Goal: Task Accomplishment & Management: Use online tool/utility

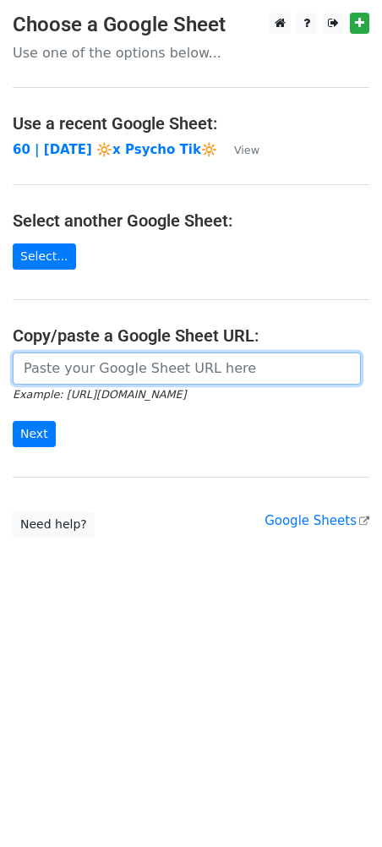
click at [137, 368] on input "url" at bounding box center [187, 369] width 348 height 32
paste input "[URL][DOMAIN_NAME]"
type input "[URL][DOMAIN_NAME]"
click at [13, 421] on input "Next" at bounding box center [34, 434] width 43 height 26
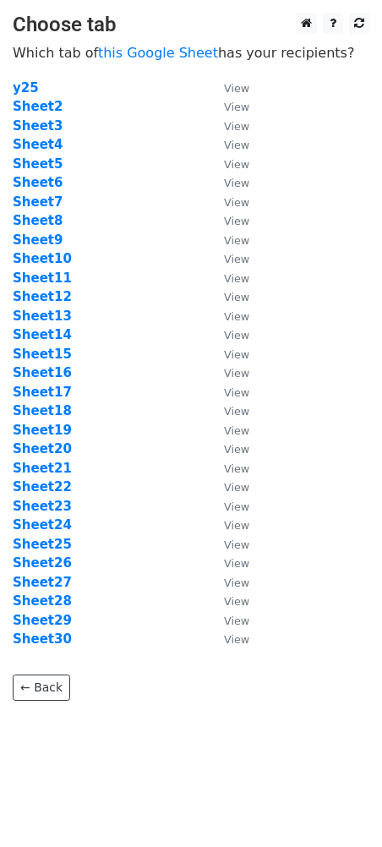
click at [164, 222] on td "Sheet8" at bounding box center [110, 220] width 195 height 19
click at [51, 538] on strong "Sheet25" at bounding box center [42, 544] width 59 height 15
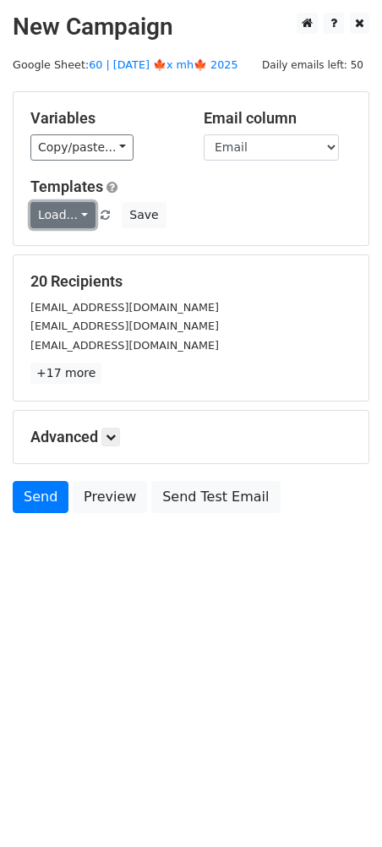
click at [70, 209] on link "Load..." at bounding box center [62, 215] width 65 height 26
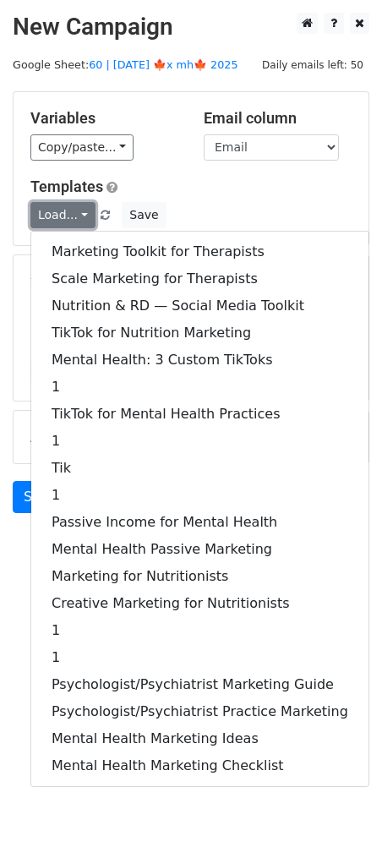
click at [70, 209] on link "Load..." at bounding box center [62, 215] width 65 height 26
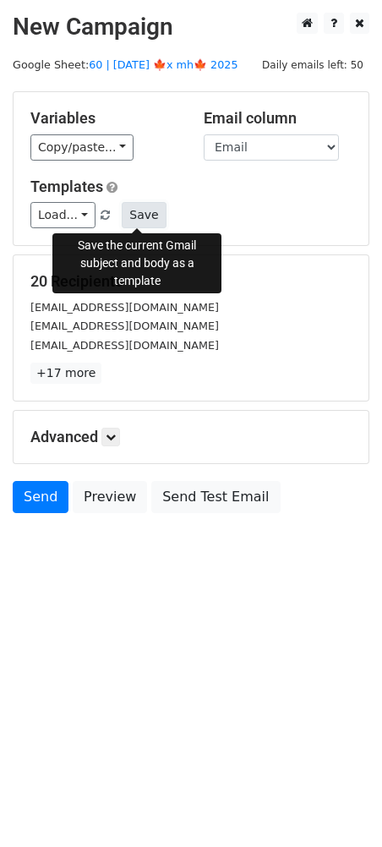
click at [144, 214] on button "Save" at bounding box center [144, 215] width 44 height 26
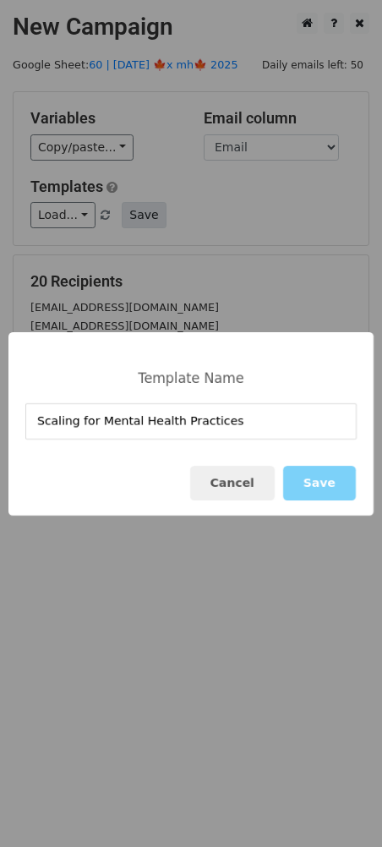
type input "Scaling for Mental Health Practices"
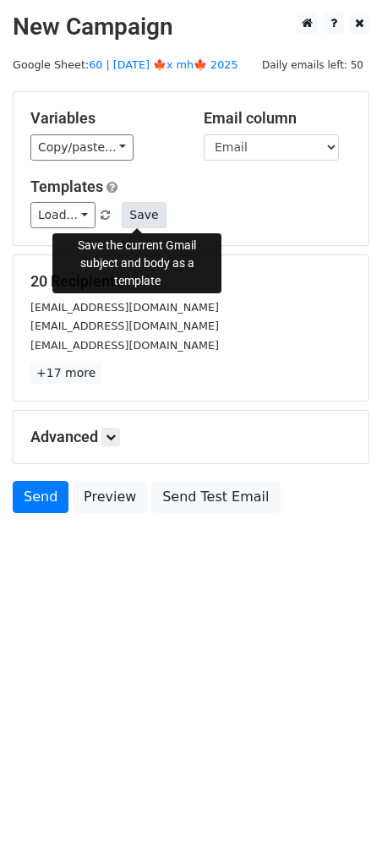
click at [140, 215] on button "Save" at bounding box center [144, 215] width 44 height 26
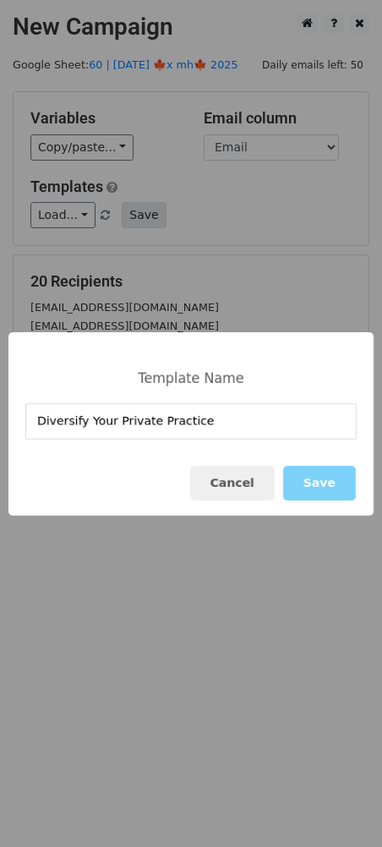
type input "Diversify Your Private Practice"
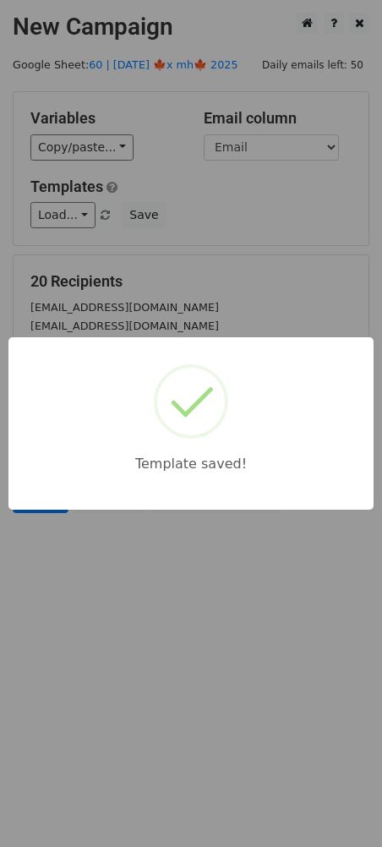
click at [277, 222] on div "Template saved!" at bounding box center [191, 423] width 382 height 847
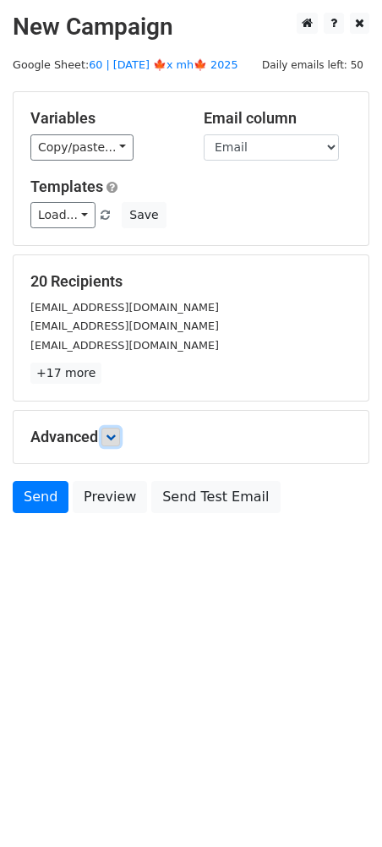
click at [115, 435] on icon at bounding box center [111, 437] width 10 height 10
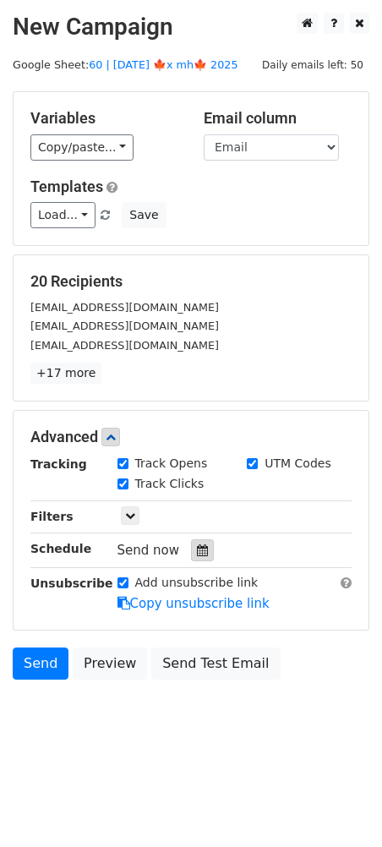
click at [197, 551] on icon at bounding box center [202, 551] width 11 height 12
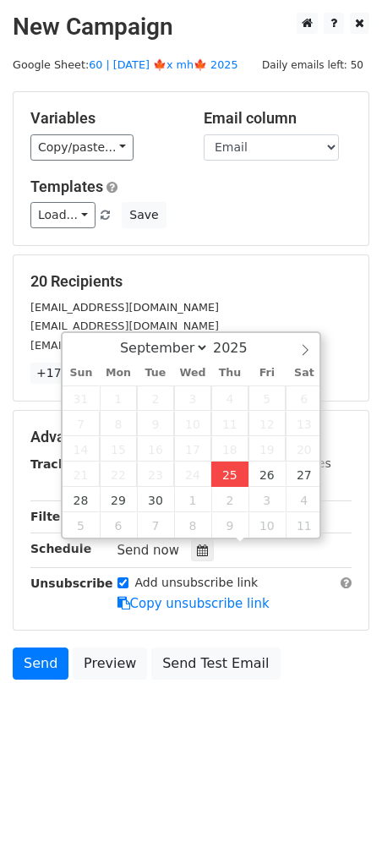
type input "2025-09-25 13:41"
type input "01"
type input "41"
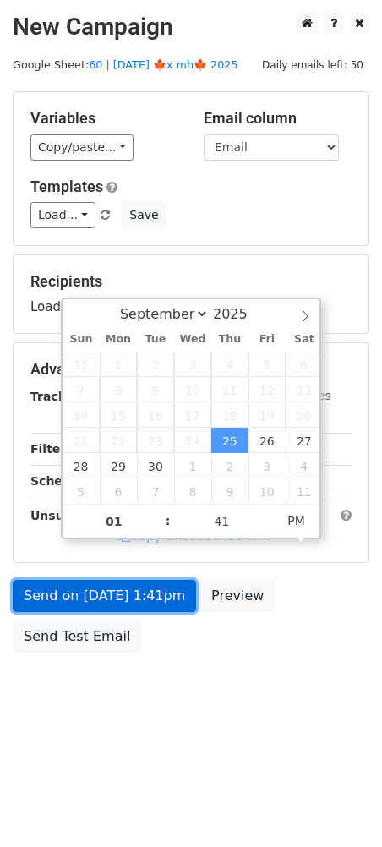
click at [141, 590] on link "Send on Sep 25 at 1:41pm" at bounding box center [105, 596] width 184 height 32
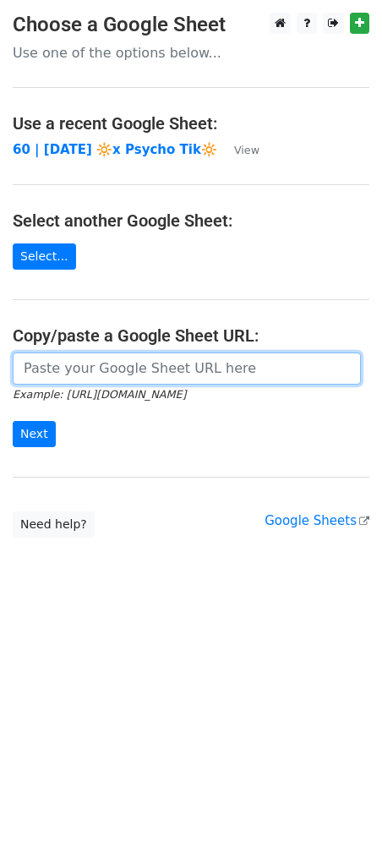
click at [172, 372] on input "url" at bounding box center [187, 369] width 348 height 32
paste input "https://docs.google.com/spreadsheets/d/102cCR9rOYfzcK1FeV_XtK0lEkUVCi3YElg8NRR1…"
type input "https://docs.google.com/spreadsheets/d/102cCR9rOYfzcK1FeV_XtK0lEkUVCi3YElg8NRR1…"
click at [13, 421] on input "Next" at bounding box center [34, 434] width 43 height 26
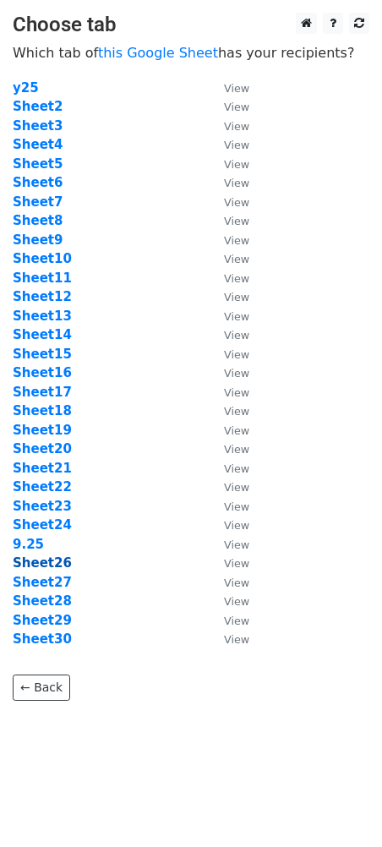
click at [54, 565] on strong "Sheet26" at bounding box center [42, 563] width 59 height 15
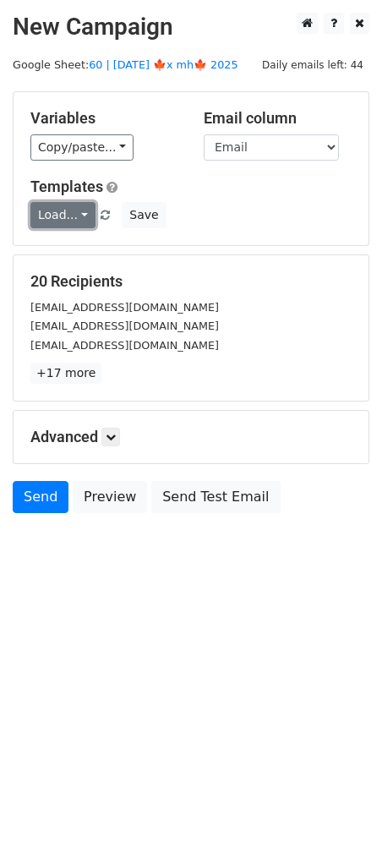
click at [60, 216] on link "Load..." at bounding box center [62, 215] width 65 height 26
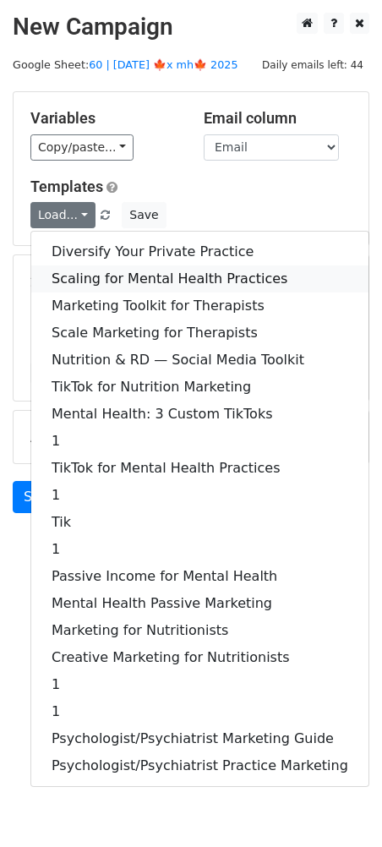
click at [97, 279] on link "Scaling for Mental Health Practices" at bounding box center [199, 279] width 337 height 27
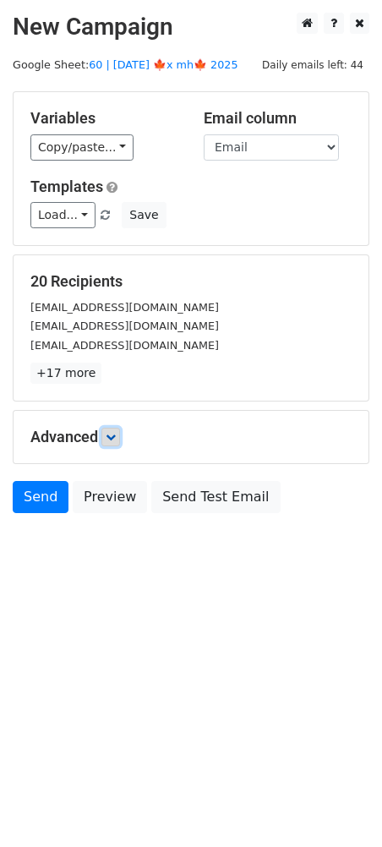
click at [116, 432] on icon at bounding box center [111, 437] width 10 height 10
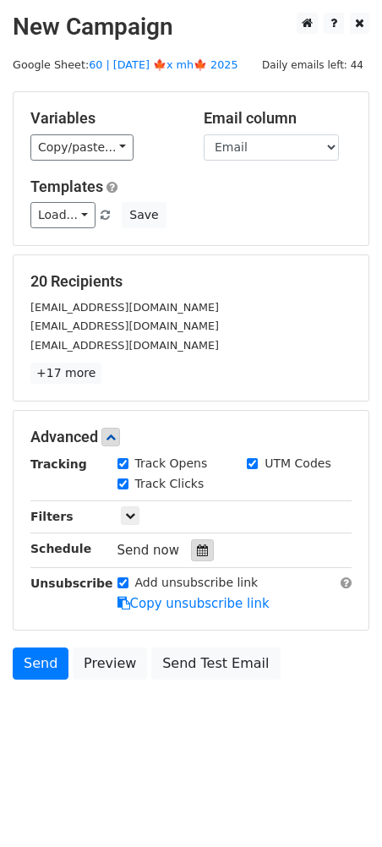
click at [199, 545] on icon at bounding box center [202, 551] width 11 height 12
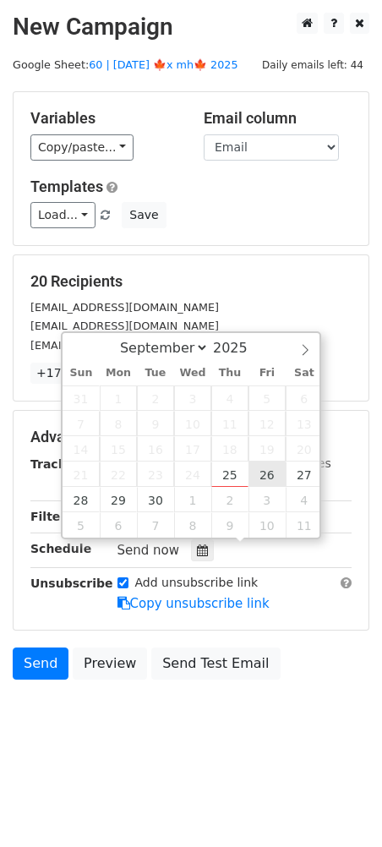
type input "2025-09-26 12:00"
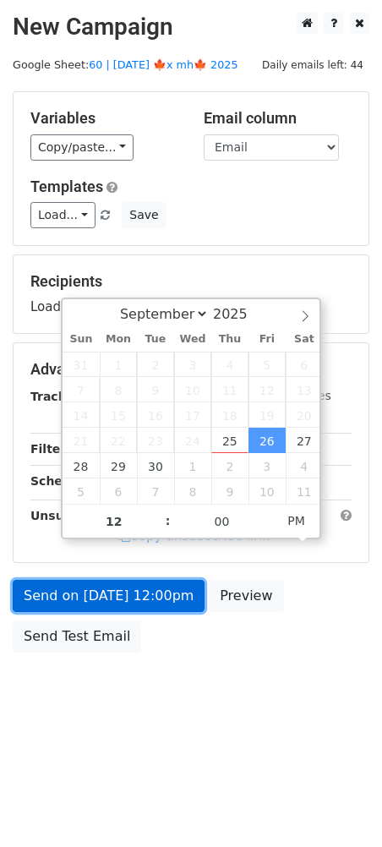
click at [136, 599] on link "Send on Sep 26 at 12:00pm" at bounding box center [109, 596] width 192 height 32
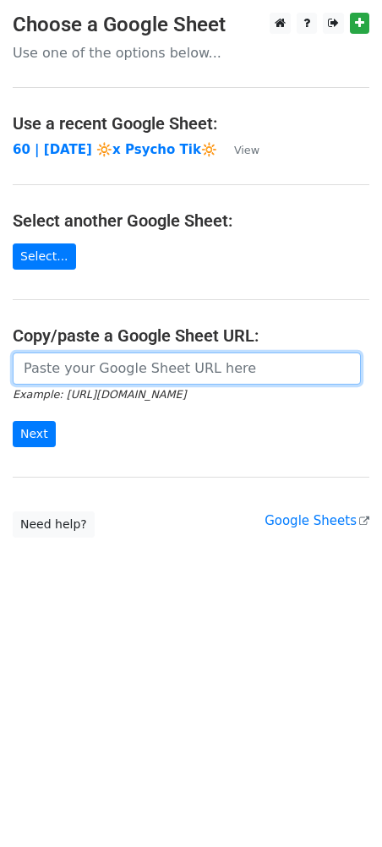
click at [67, 357] on input "url" at bounding box center [187, 369] width 348 height 32
paste input "https://docs.google.com/spreadsheets/d/102cCR9rOYfzcK1FeV_XtK0lEkUVCi3YElg8NRR1…"
type input "https://docs.google.com/spreadsheets/d/102cCR9rOYfzcK1FeV_XtK0lEkUVCi3YElg8NRR1…"
click at [13, 421] on input "Next" at bounding box center [34, 434] width 43 height 26
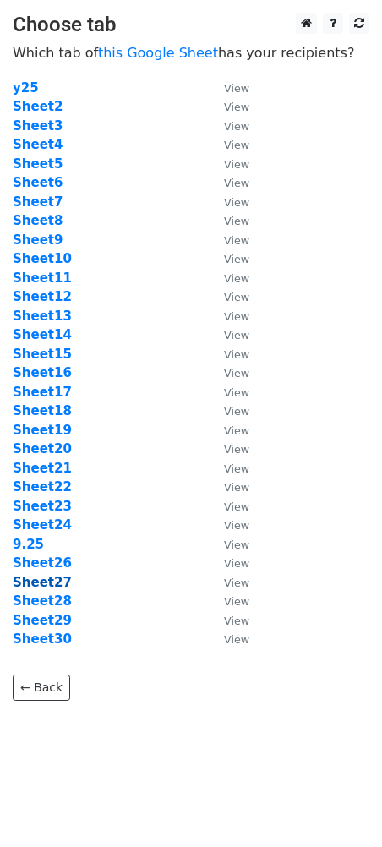
click at [52, 585] on strong "Sheet27" at bounding box center [42, 582] width 59 height 15
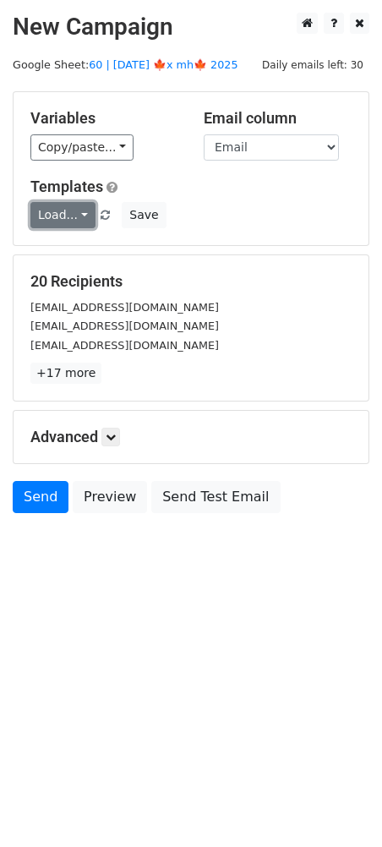
click at [69, 217] on link "Load..." at bounding box center [62, 215] width 65 height 26
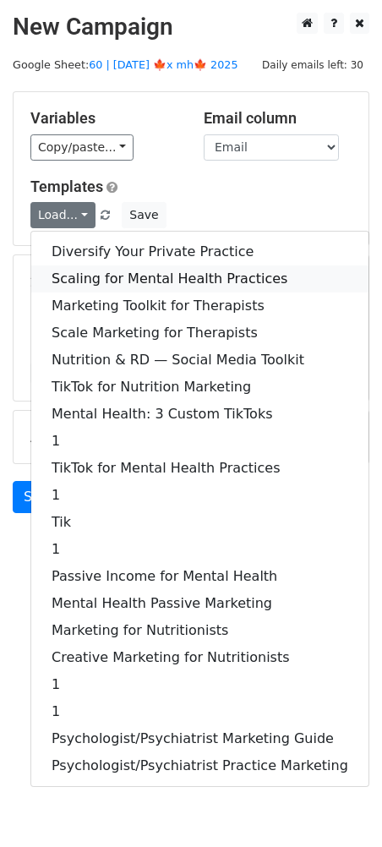
click at [112, 272] on link "Scaling for Mental Health Practices" at bounding box center [199, 279] width 337 height 27
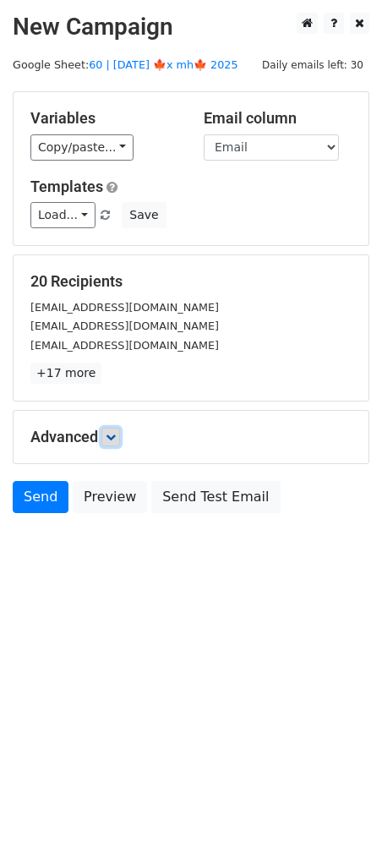
click at [116, 432] on icon at bounding box center [111, 437] width 10 height 10
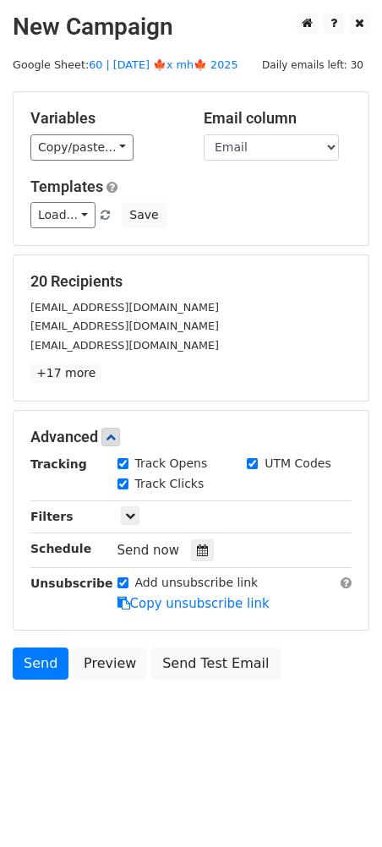
click at [178, 545] on div "Send now" at bounding box center [217, 551] width 199 height 23
click at [197, 548] on icon at bounding box center [202, 551] width 11 height 12
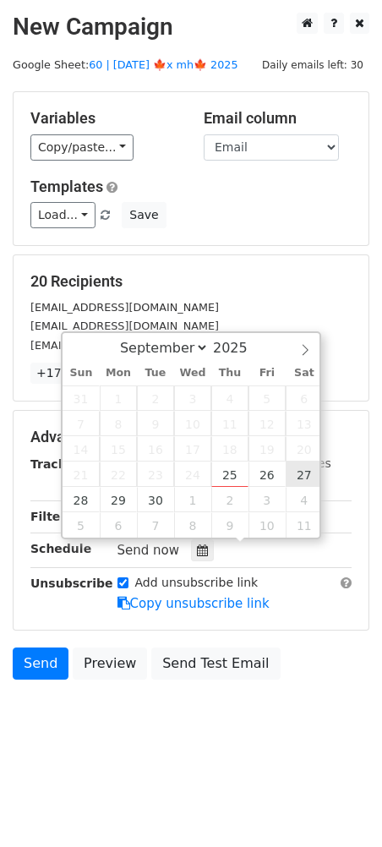
type input "2025-09-27 12:00"
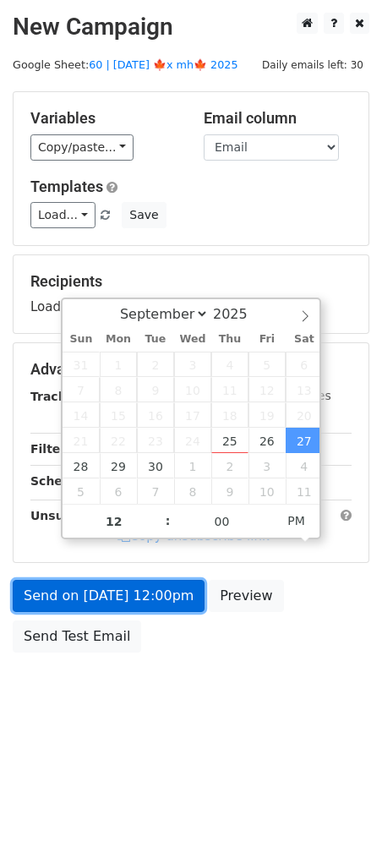
click at [145, 606] on link "Send on Sep 27 at 12:00pm" at bounding box center [109, 596] width 192 height 32
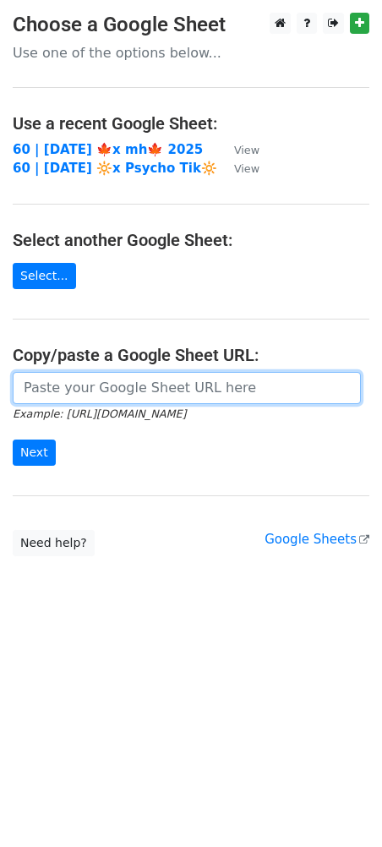
click at [130, 386] on input "url" at bounding box center [187, 388] width 348 height 32
paste input "[URL][DOMAIN_NAME]"
type input "[URL][DOMAIN_NAME]"
click at [13, 440] on input "Next" at bounding box center [34, 453] width 43 height 26
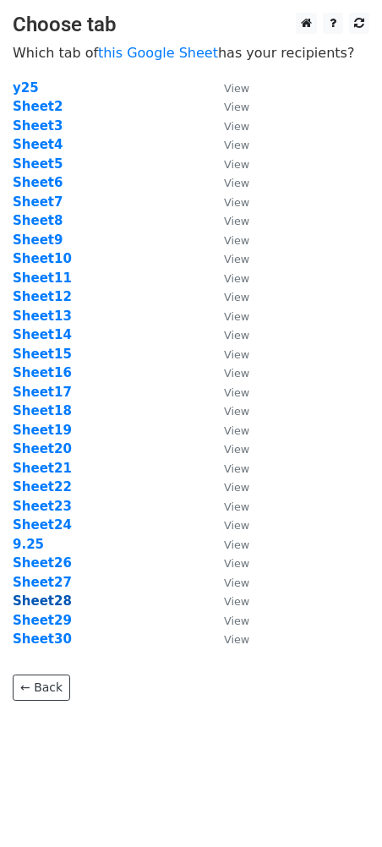
click at [41, 604] on strong "Sheet28" at bounding box center [42, 601] width 59 height 15
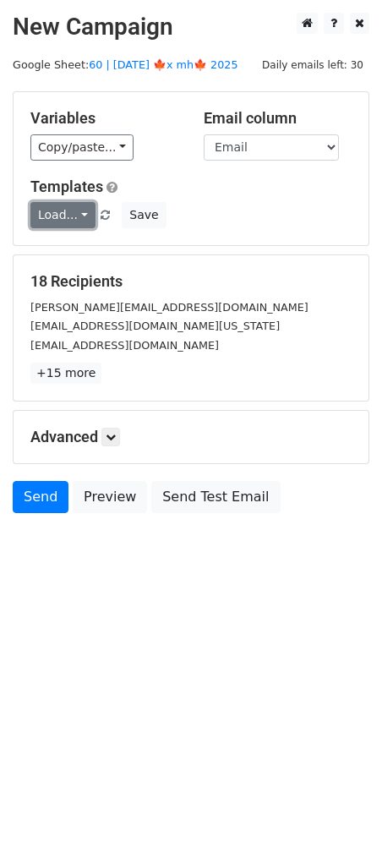
click at [57, 226] on link "Load..." at bounding box center [62, 215] width 65 height 26
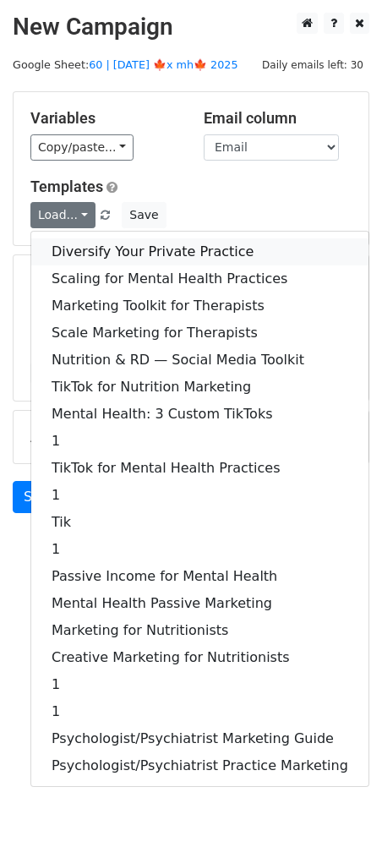
click at [90, 253] on link "Diversify Your Private Practice" at bounding box center [199, 251] width 337 height 27
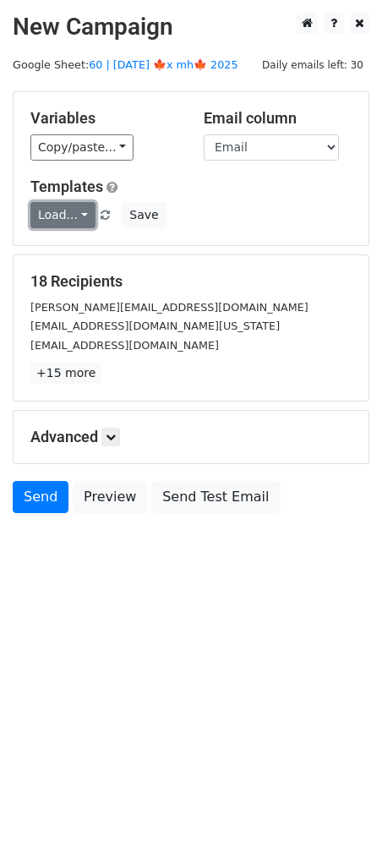
click at [60, 217] on link "Load..." at bounding box center [62, 215] width 65 height 26
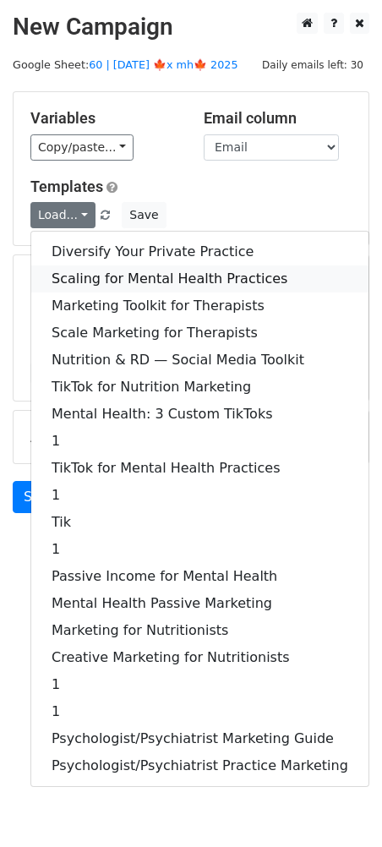
click at [83, 282] on link "Scaling for Mental Health Practices" at bounding box center [199, 279] width 337 height 27
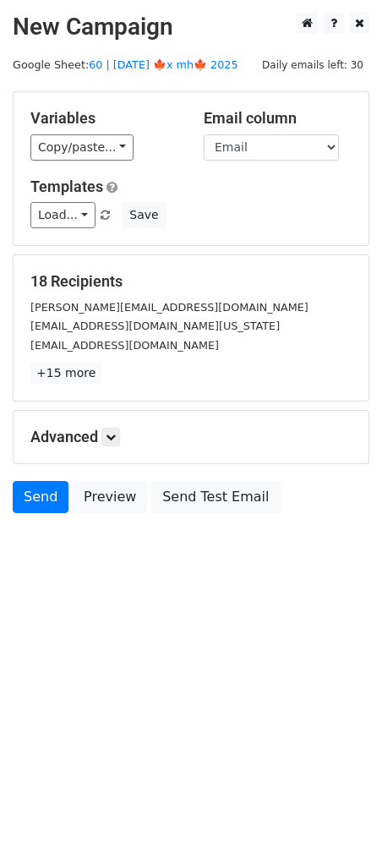
click at [99, 425] on div "Advanced Tracking Track Opens UTM Codes Track Clicks Filters Only include sprea…" at bounding box center [191, 437] width 355 height 52
click at [116, 432] on icon at bounding box center [111, 437] width 10 height 10
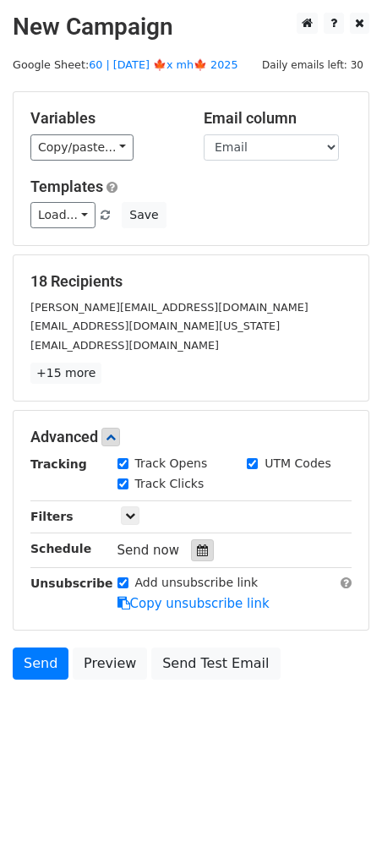
click at [203, 553] on div at bounding box center [202, 551] width 23 height 22
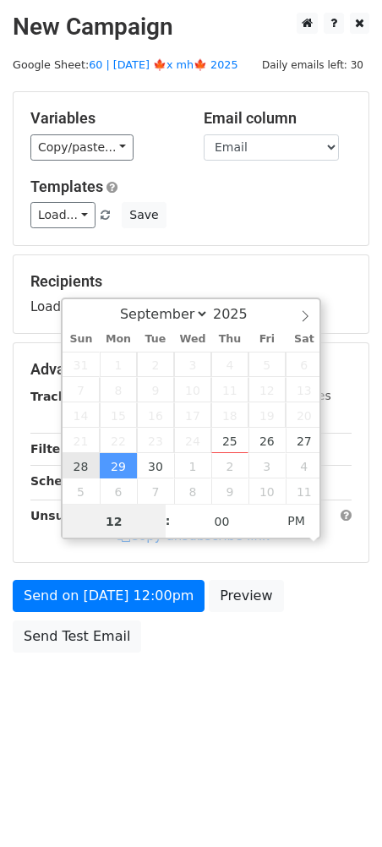
type input "2025-09-28 12:00"
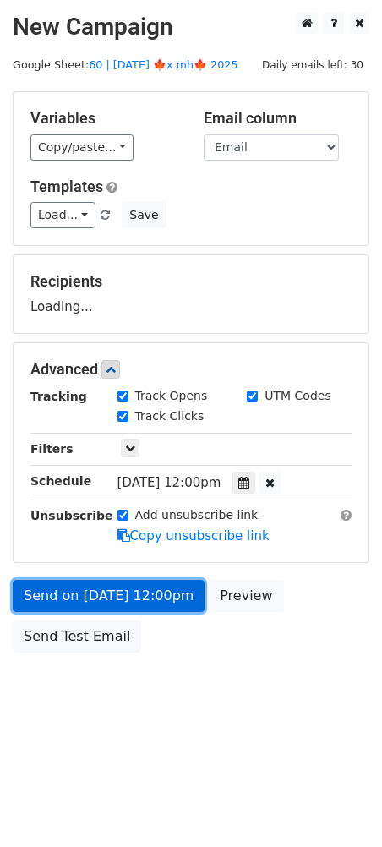
click at [69, 598] on link "Send on Sep 28 at 12:00pm" at bounding box center [109, 596] width 192 height 32
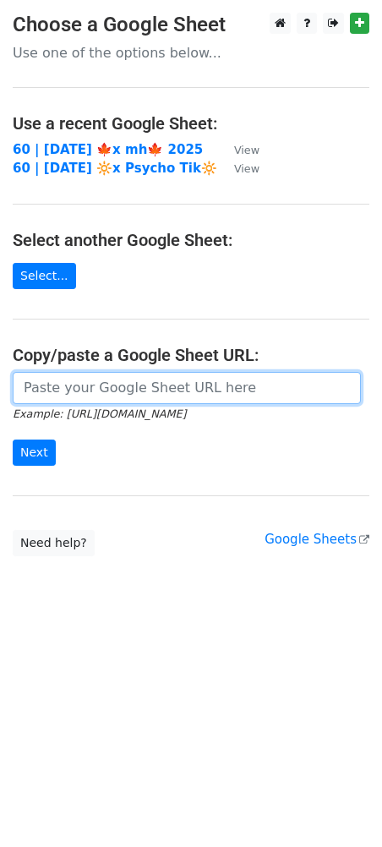
click at [101, 386] on input "url" at bounding box center [187, 388] width 348 height 32
paste input "[URL][DOMAIN_NAME]"
type input "[URL][DOMAIN_NAME]"
click at [13, 440] on input "Next" at bounding box center [34, 453] width 43 height 26
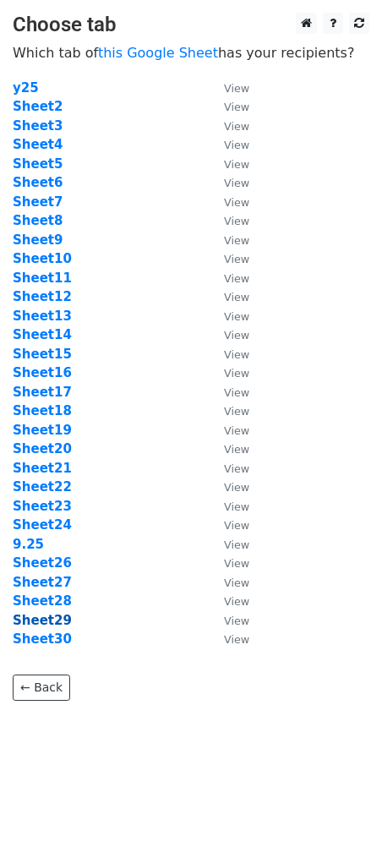
click at [48, 625] on strong "Sheet29" at bounding box center [42, 620] width 59 height 15
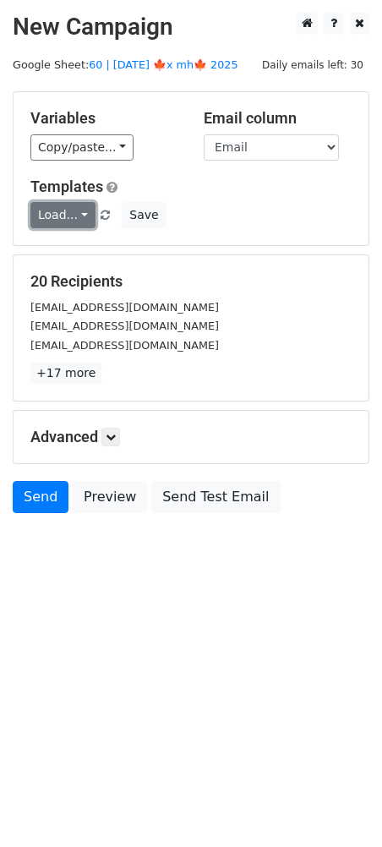
click at [58, 219] on link "Load..." at bounding box center [62, 215] width 65 height 26
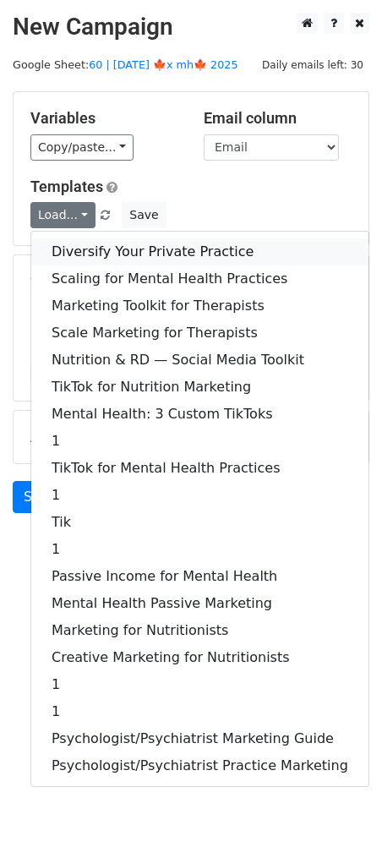
click at [81, 260] on link "Diversify Your Private Practice" at bounding box center [199, 251] width 337 height 27
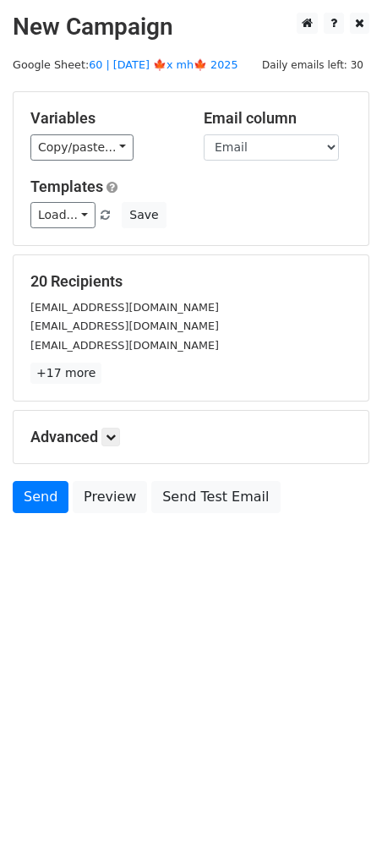
click at [103, 434] on h5 "Advanced" at bounding box center [190, 437] width 321 height 19
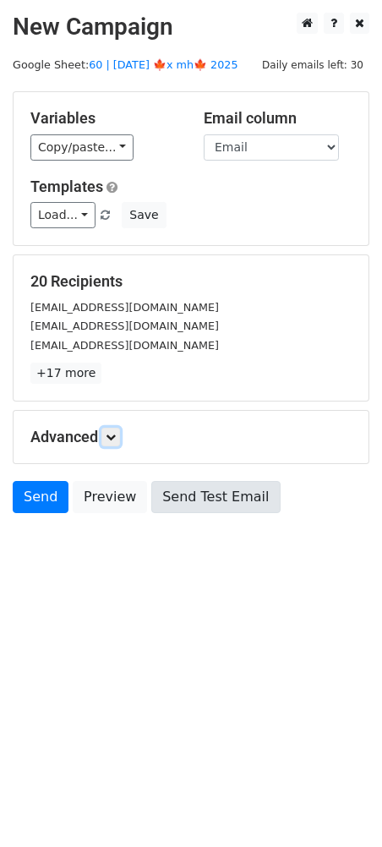
drag, startPoint x: 116, startPoint y: 436, endPoint x: 156, endPoint y: 487, distance: 65.1
click at [116, 435] on icon at bounding box center [111, 437] width 10 height 10
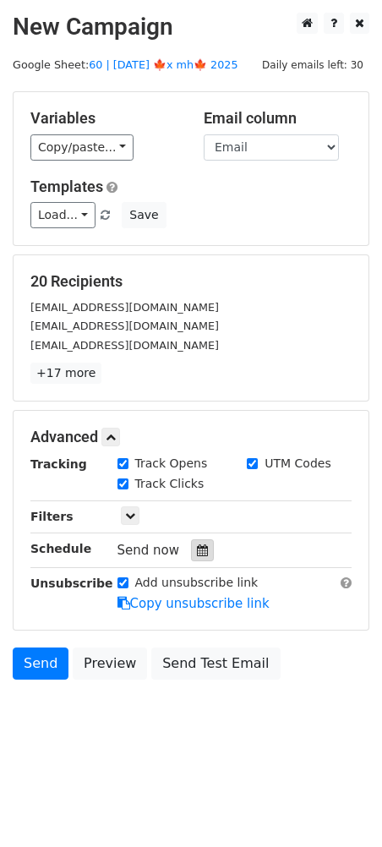
click at [197, 555] on icon at bounding box center [202, 551] width 11 height 12
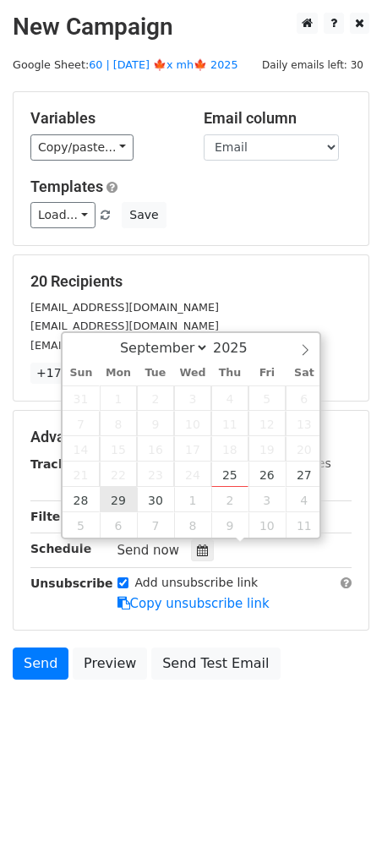
type input "[DATE] 12:00"
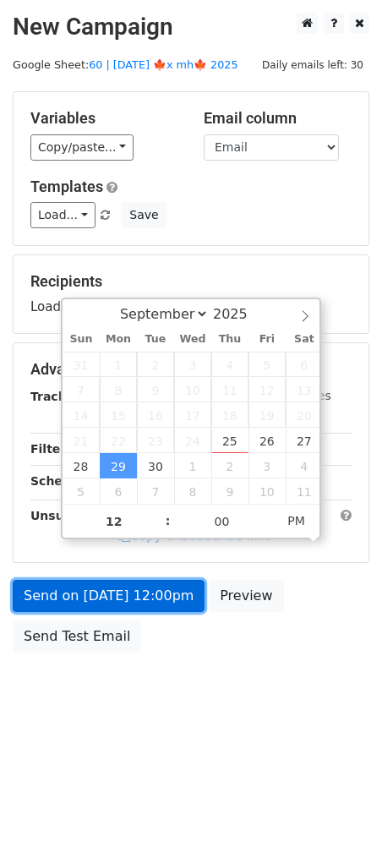
click at [123, 603] on link "Send on [DATE] 12:00pm" at bounding box center [109, 596] width 192 height 32
